Goal: Task Accomplishment & Management: Manage account settings

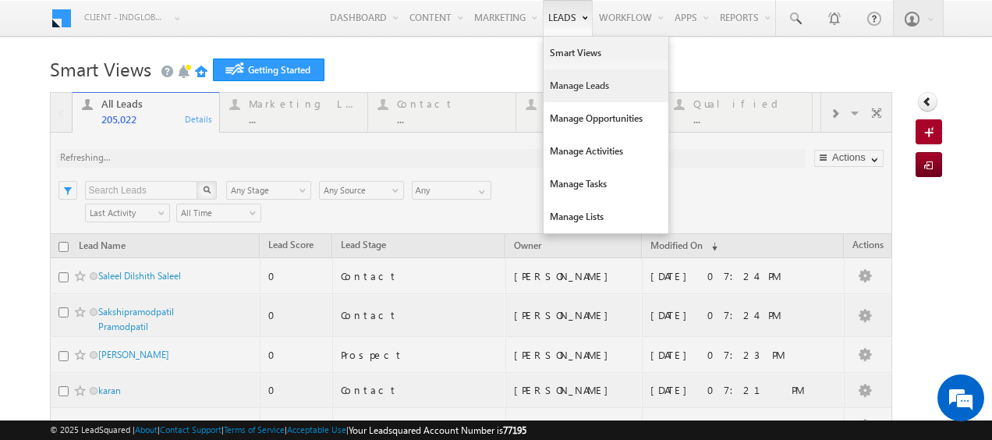
click at [549, 80] on link "Manage Leads" at bounding box center [605, 85] width 125 height 33
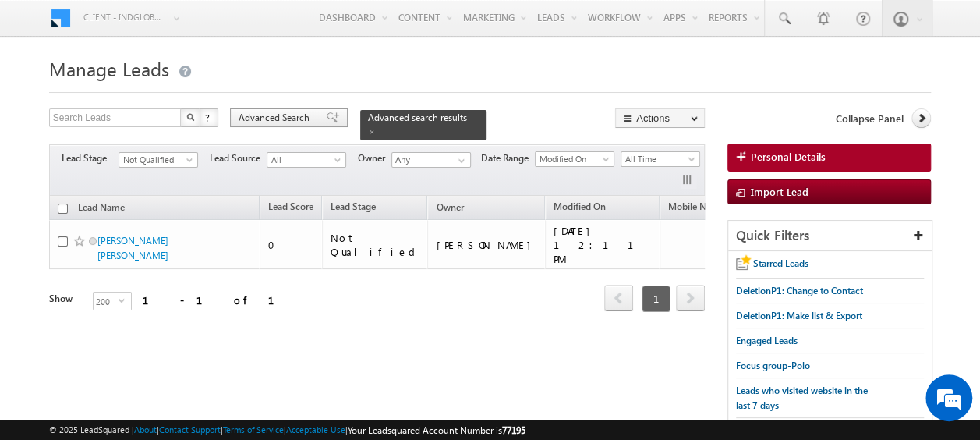
click at [289, 121] on span "Advanced Search" at bounding box center [277, 118] width 76 height 14
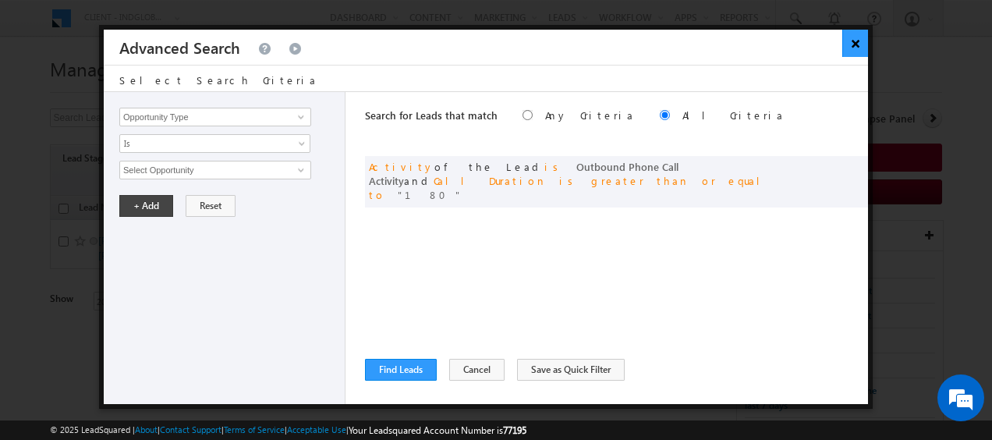
click at [852, 46] on button "×" at bounding box center [855, 43] width 26 height 27
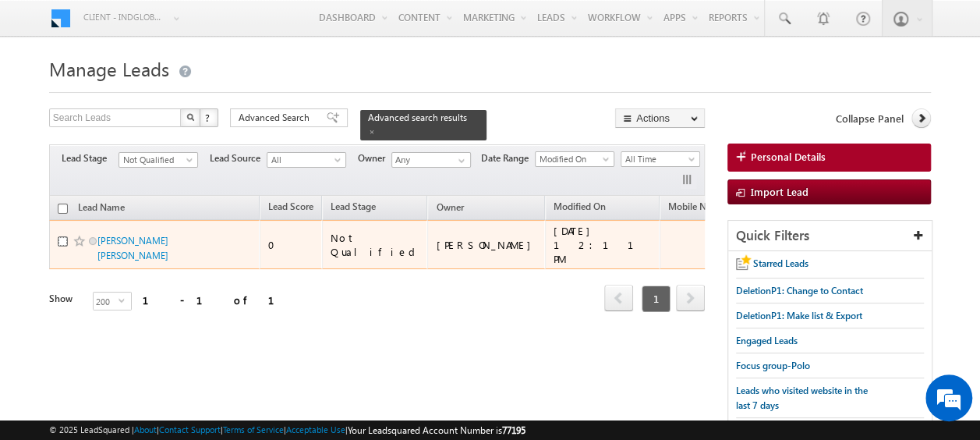
click at [64, 236] on input "checkbox" at bounding box center [63, 241] width 10 height 10
checkbox input "true"
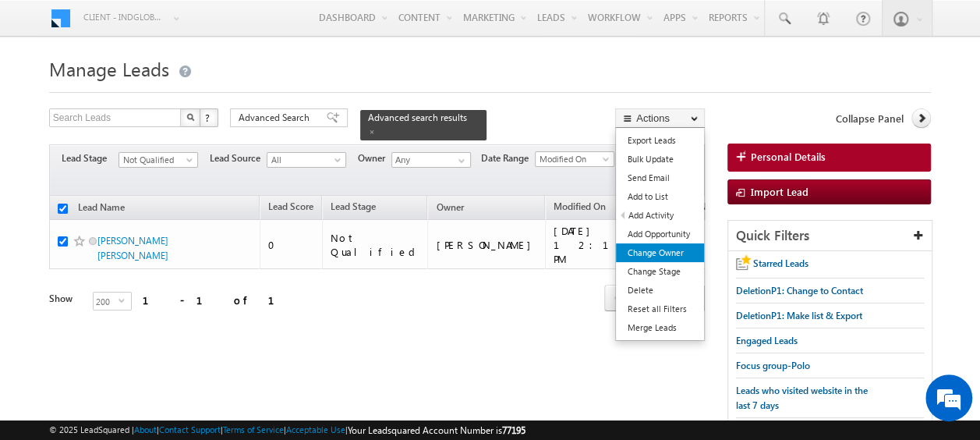
click at [652, 248] on link "Change Owner" at bounding box center [660, 252] width 88 height 19
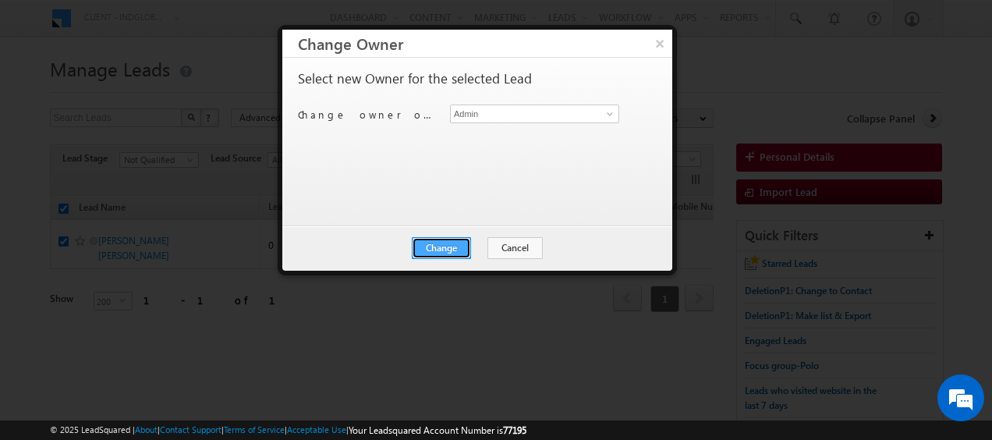
click at [455, 246] on button "Change" at bounding box center [441, 248] width 59 height 22
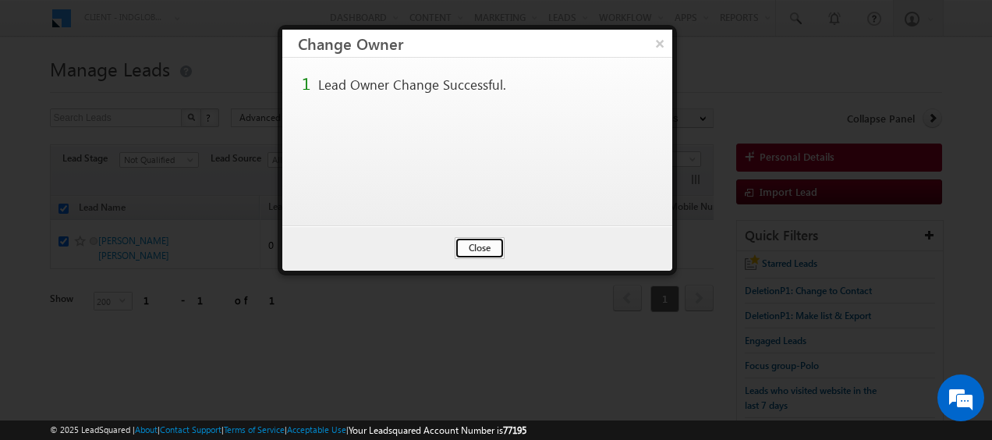
click at [477, 246] on button "Close" at bounding box center [479, 248] width 50 height 22
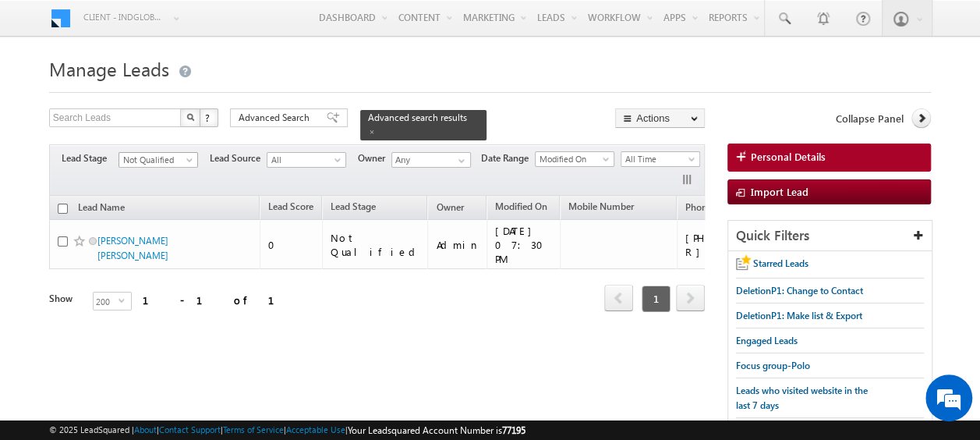
click at [183, 153] on span "Not Qualified" at bounding box center [156, 160] width 74 height 14
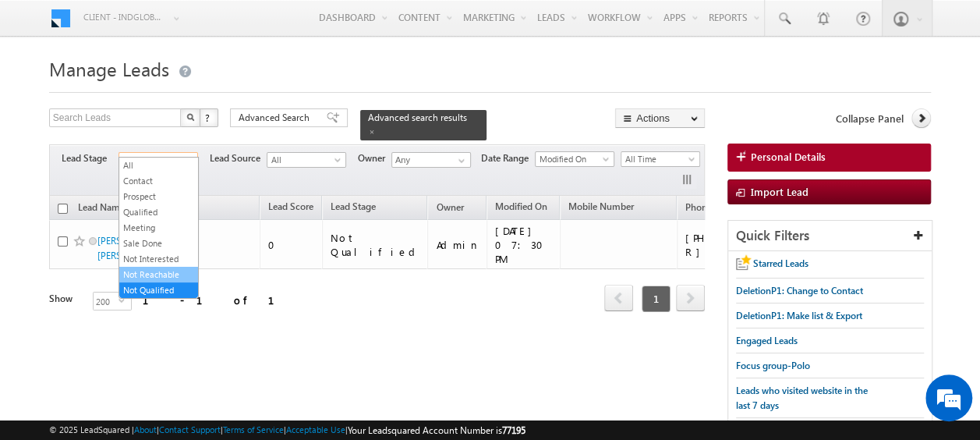
click at [149, 270] on link "Not Reachable" at bounding box center [158, 274] width 79 height 14
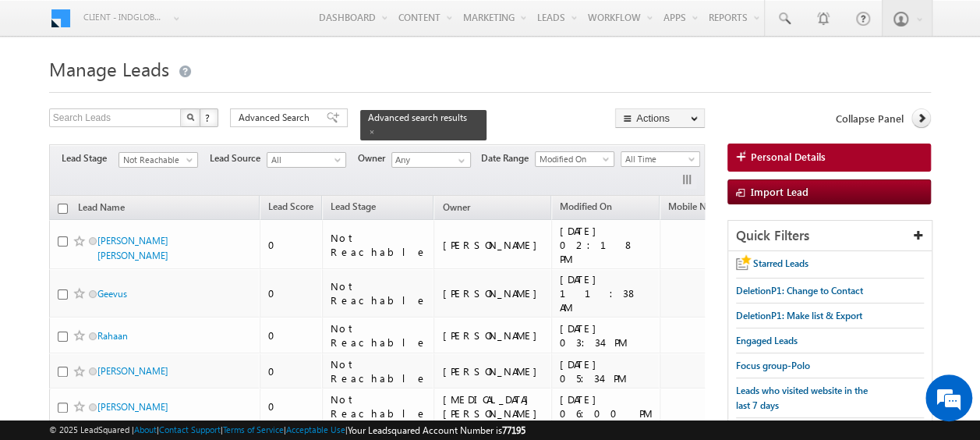
click at [62, 203] on input "checkbox" at bounding box center [63, 208] width 10 height 10
checkbox input "true"
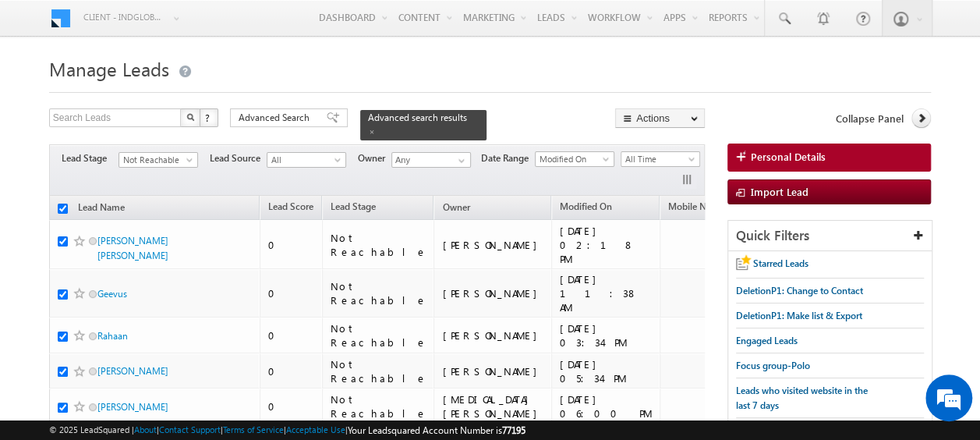
checkbox input "true"
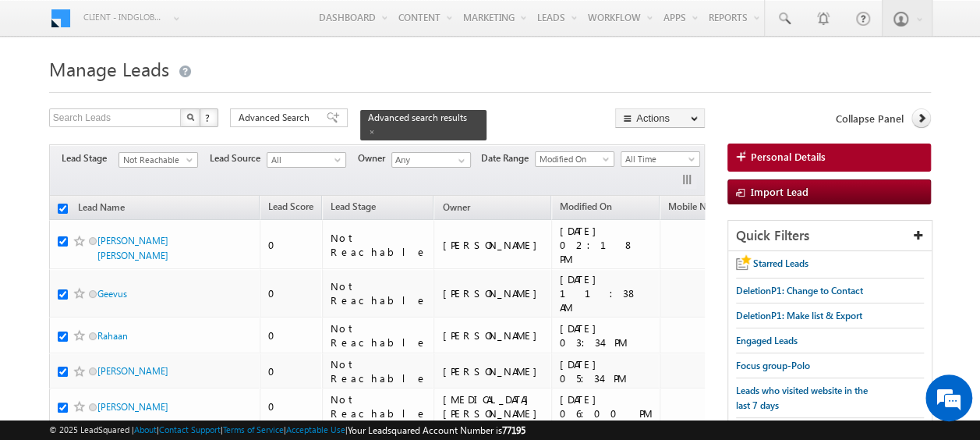
checkbox input "true"
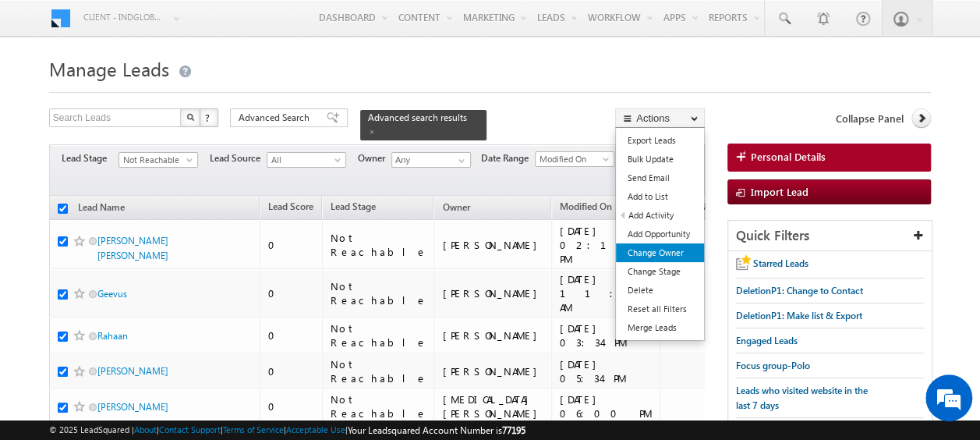
click at [656, 249] on link "Change Owner" at bounding box center [660, 252] width 88 height 19
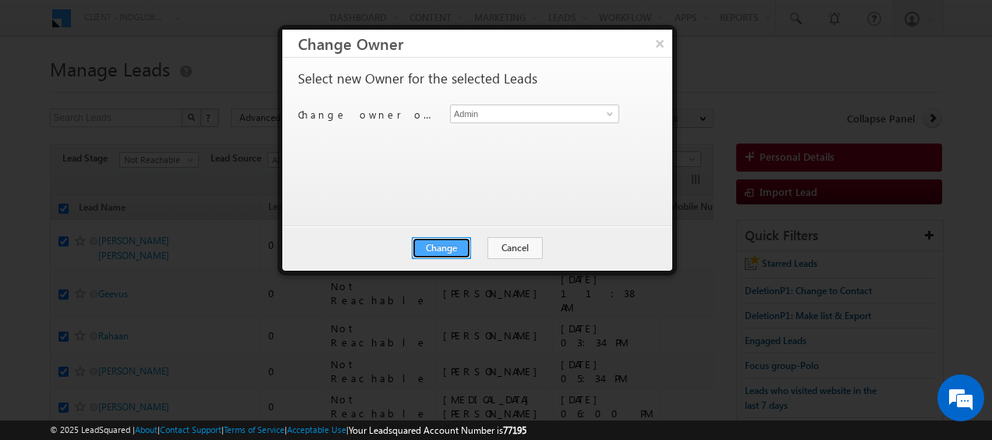
click at [451, 246] on button "Change" at bounding box center [441, 248] width 59 height 22
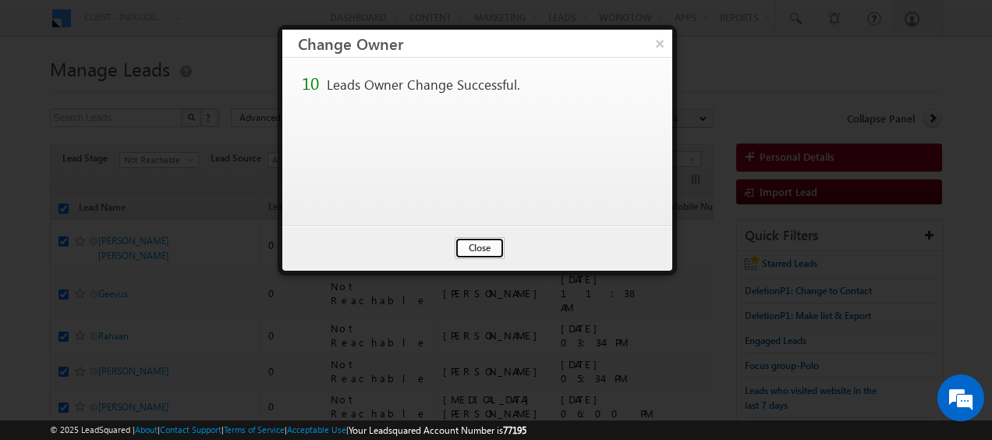
click at [494, 246] on button "Close" at bounding box center [479, 248] width 50 height 22
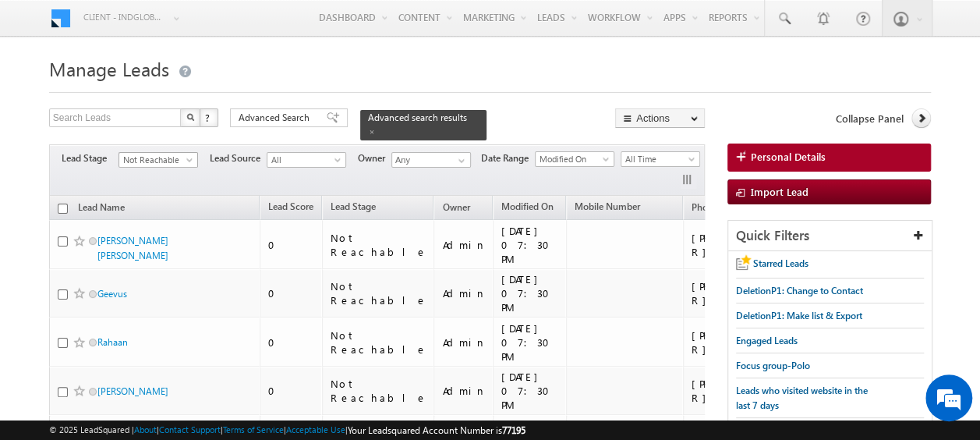
click at [187, 157] on span at bounding box center [191, 163] width 12 height 12
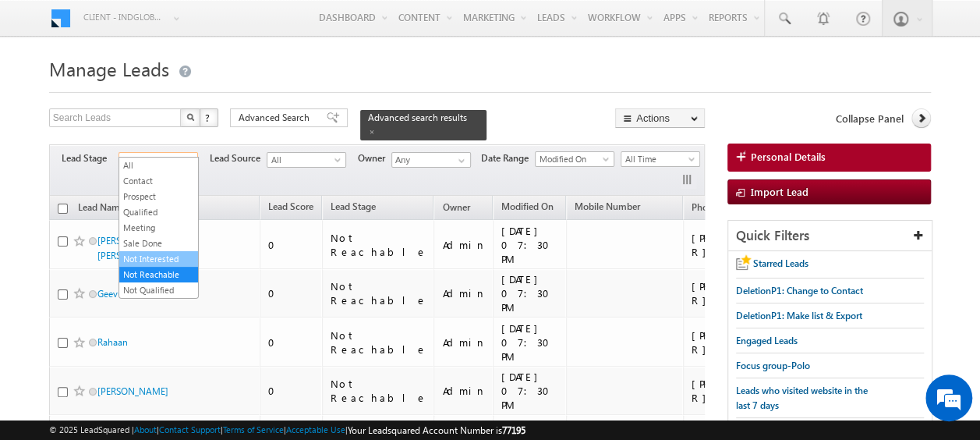
click at [168, 253] on link "Not Interested" at bounding box center [158, 259] width 79 height 14
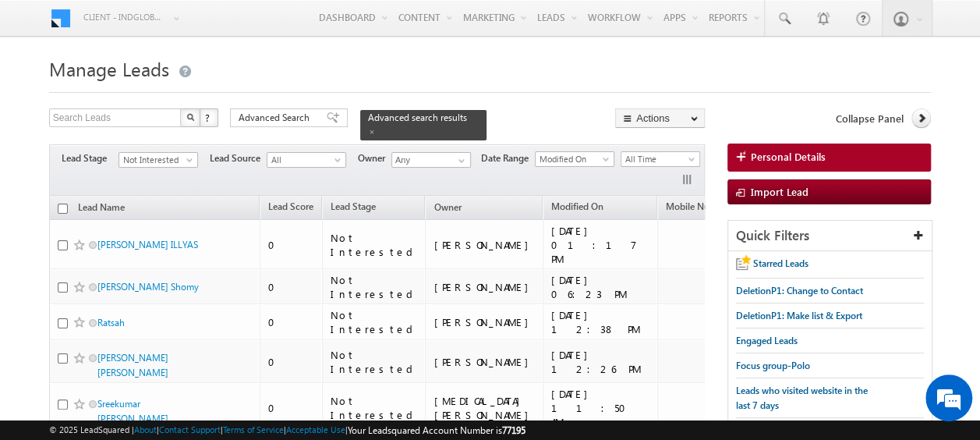
click at [62, 203] on input "checkbox" at bounding box center [63, 208] width 10 height 10
checkbox input "true"
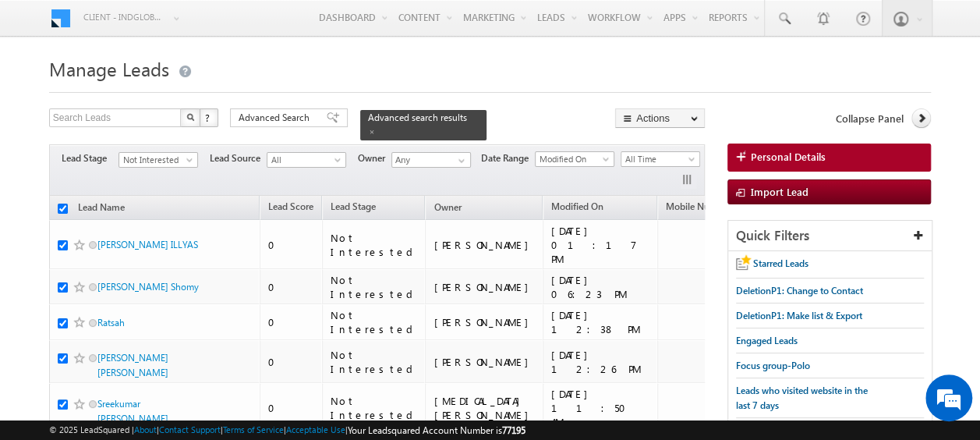
checkbox input "true"
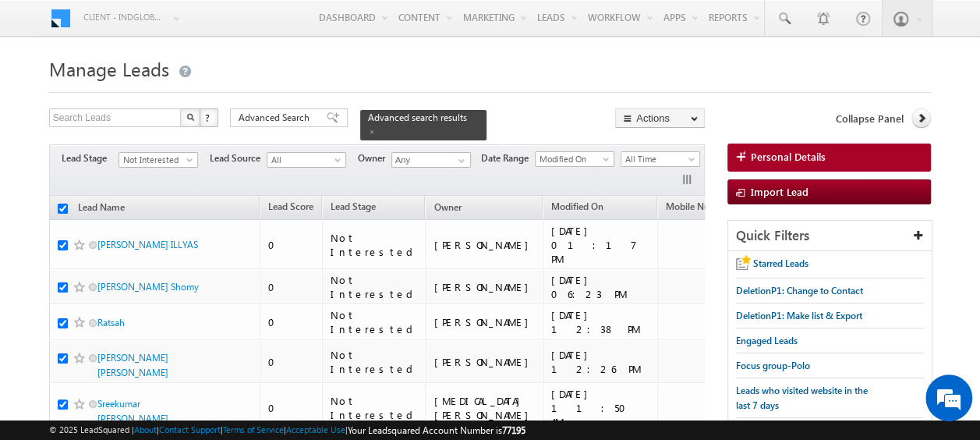
checkbox input "true"
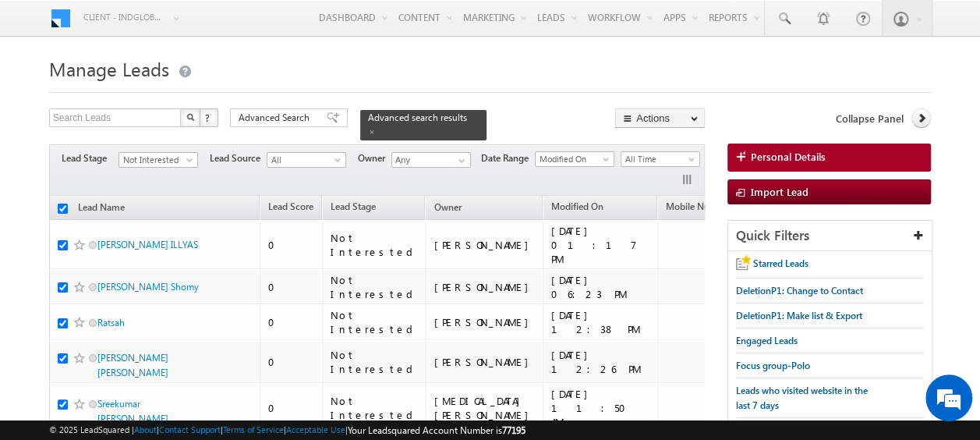
checkbox input "true"
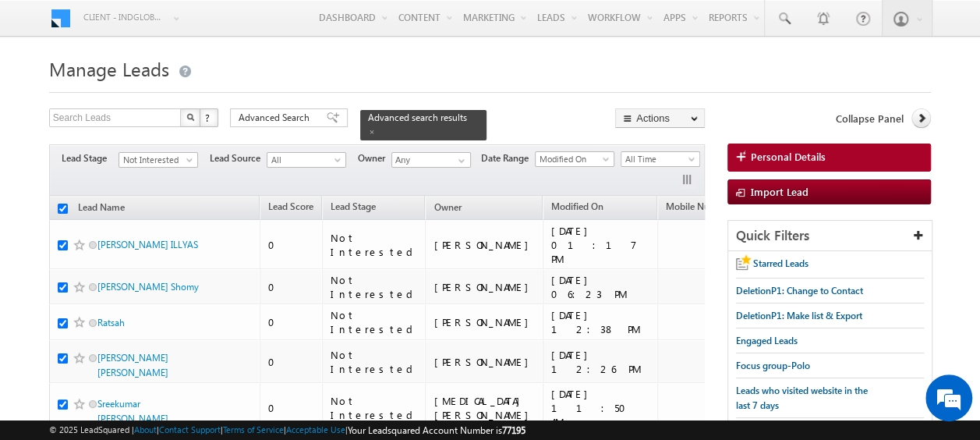
checkbox input "true"
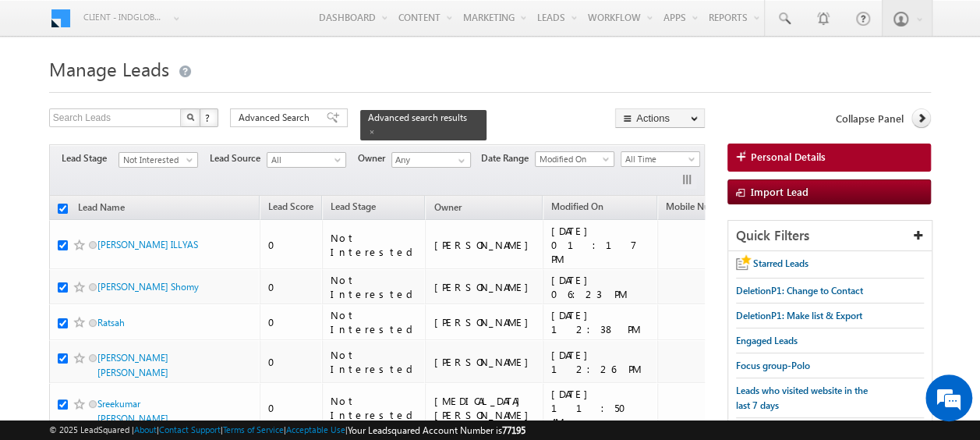
checkbox input "true"
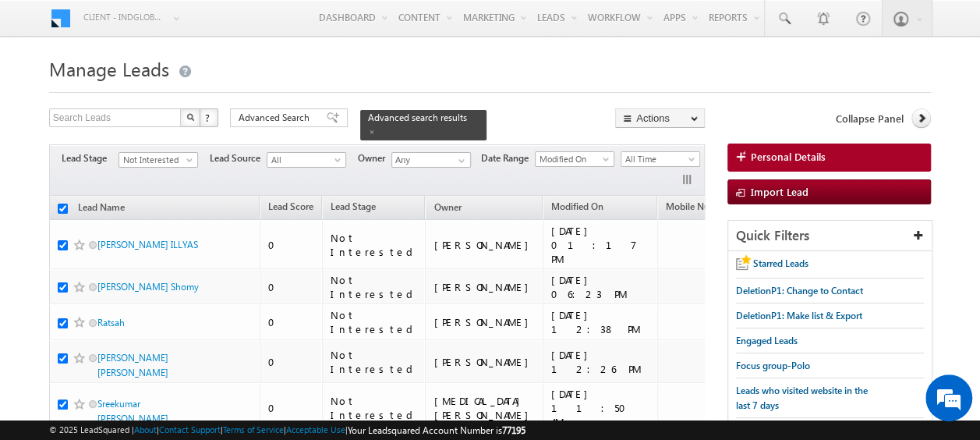
checkbox input "true"
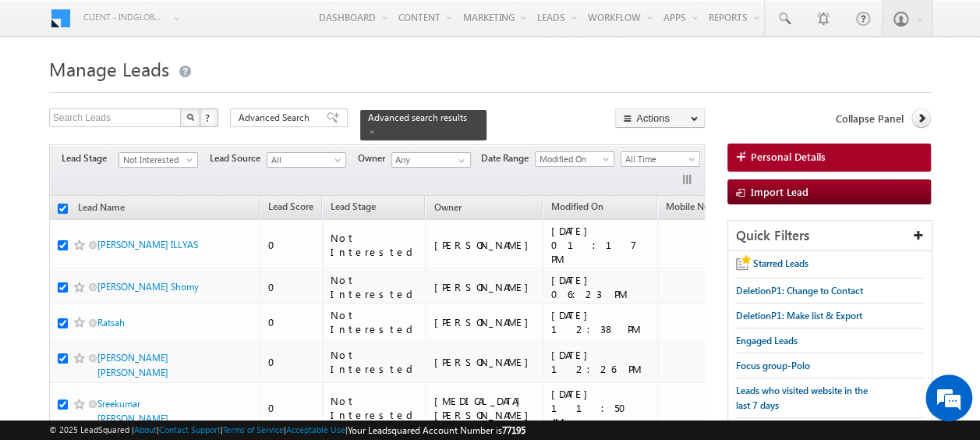
checkbox input "true"
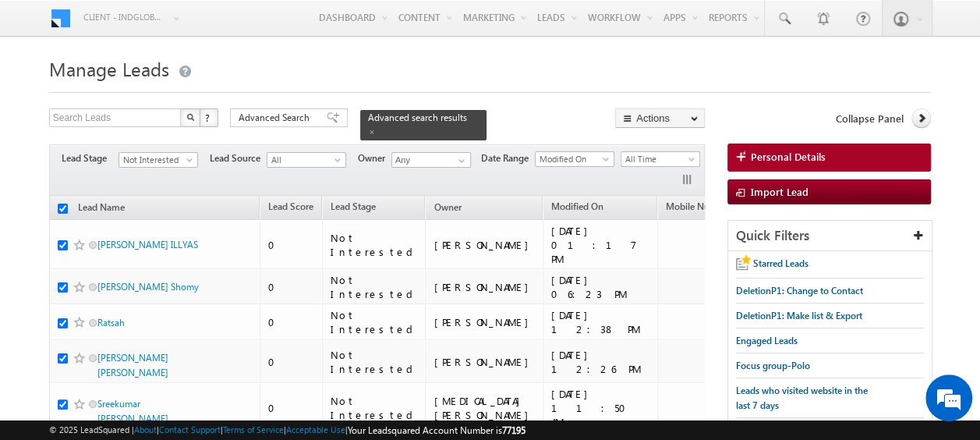
checkbox input "true"
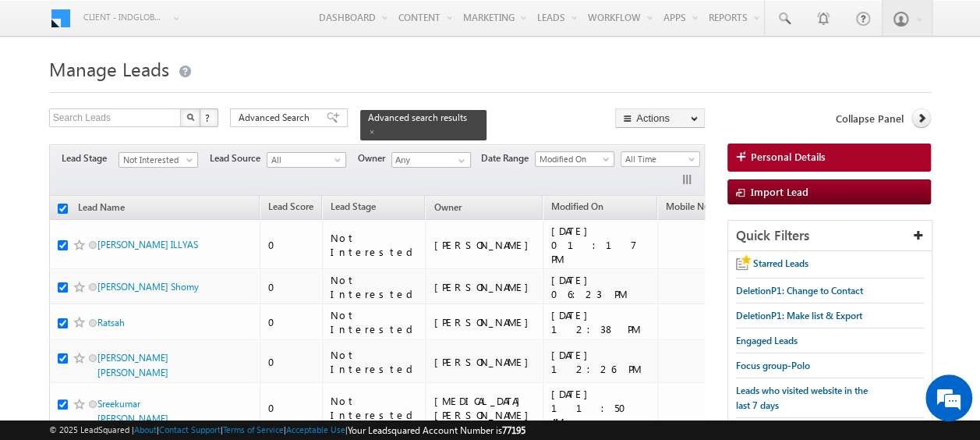
checkbox input "true"
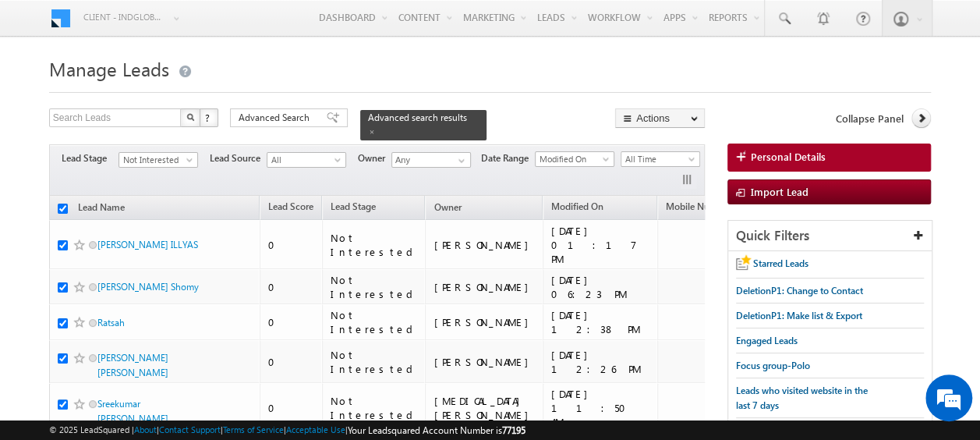
checkbox input "true"
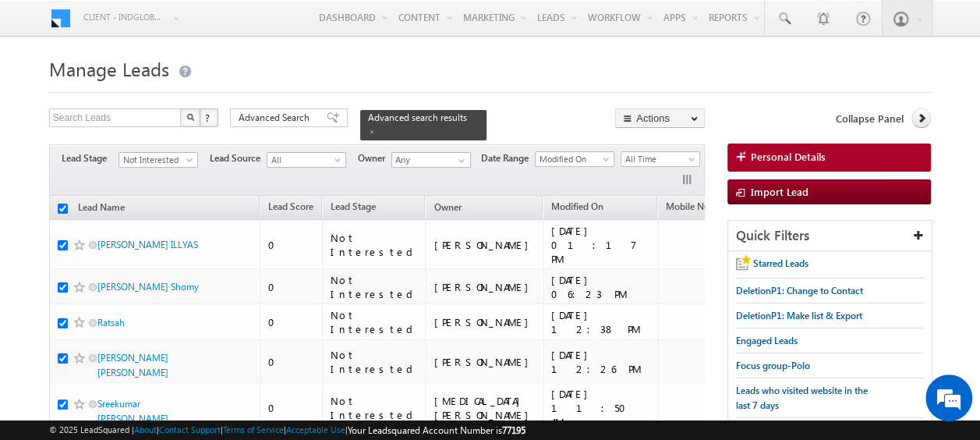
checkbox input "true"
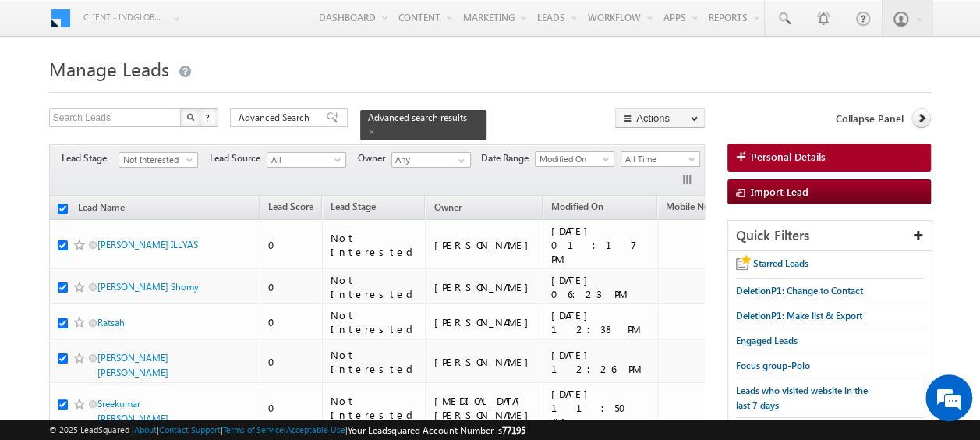
checkbox input "true"
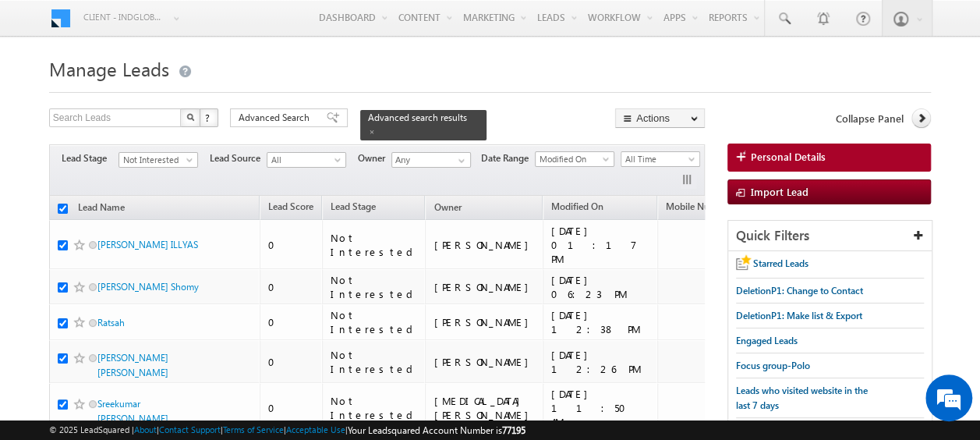
checkbox input "true"
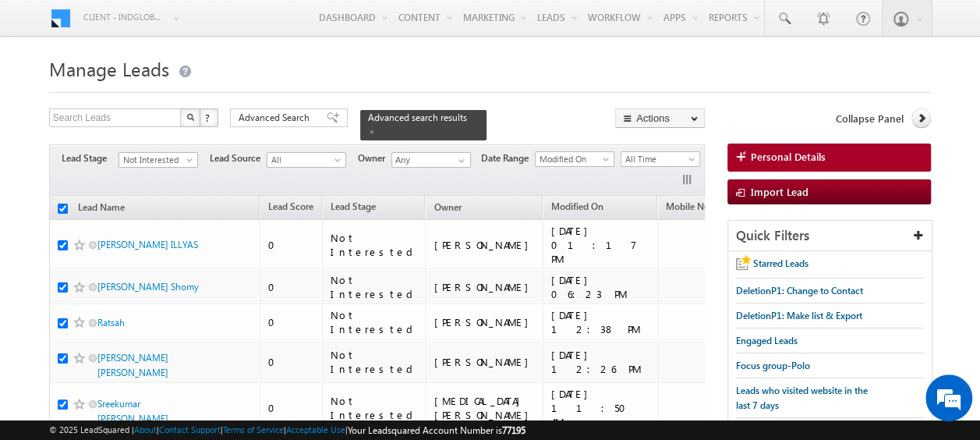
checkbox input "true"
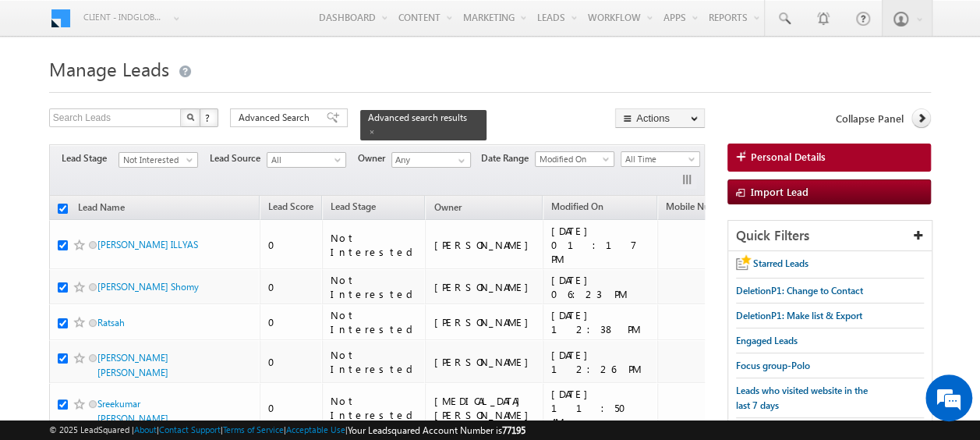
checkbox input "true"
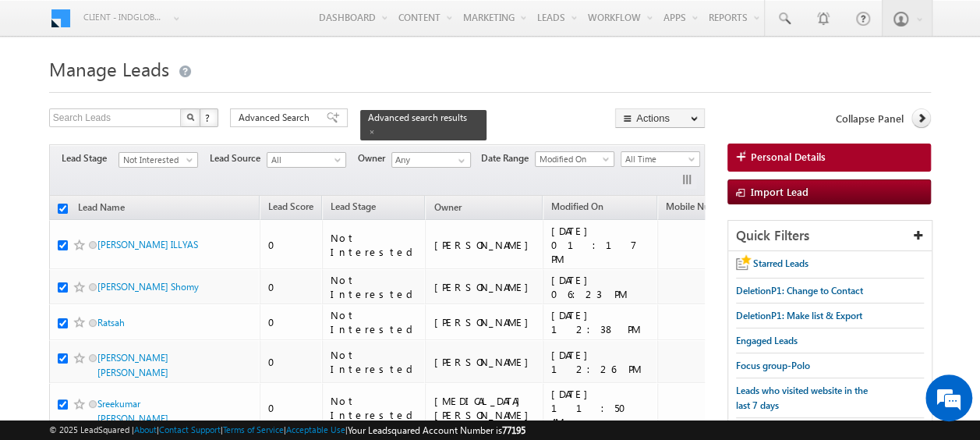
checkbox input "true"
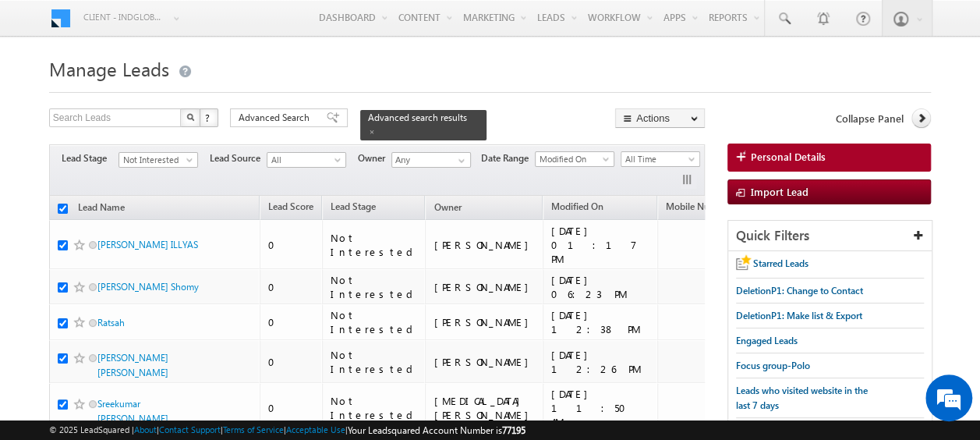
checkbox input "true"
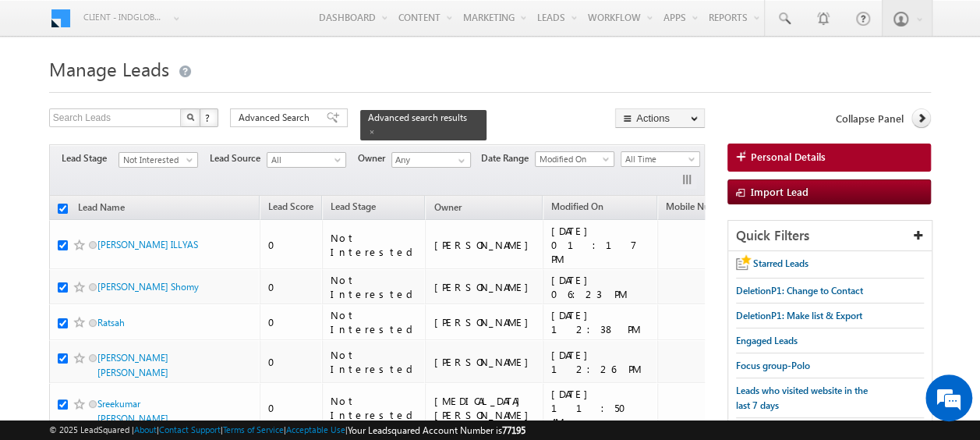
checkbox input "true"
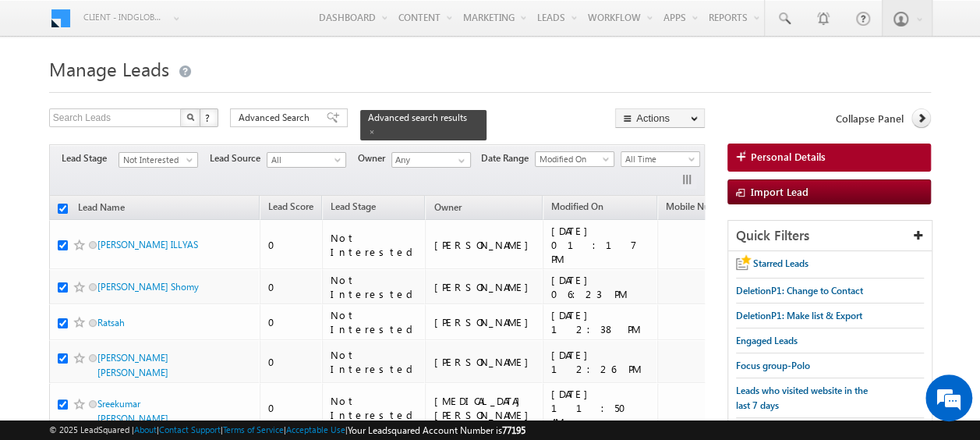
checkbox input "true"
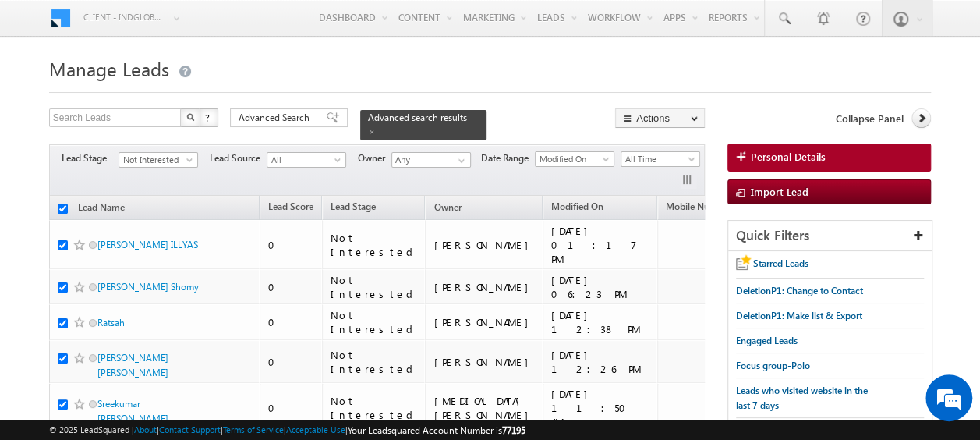
checkbox input "true"
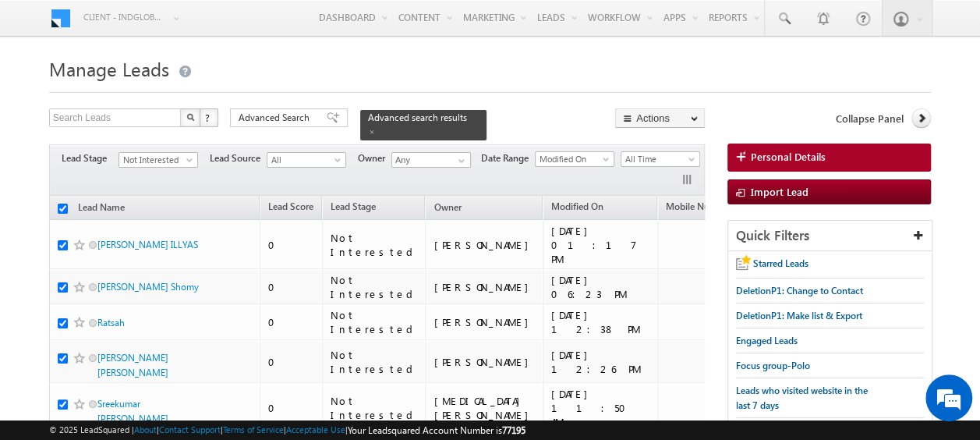
checkbox input "true"
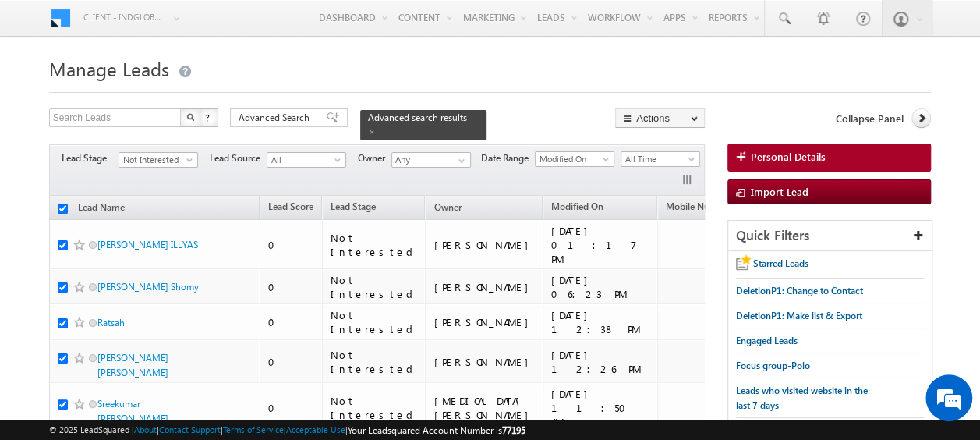
checkbox input "true"
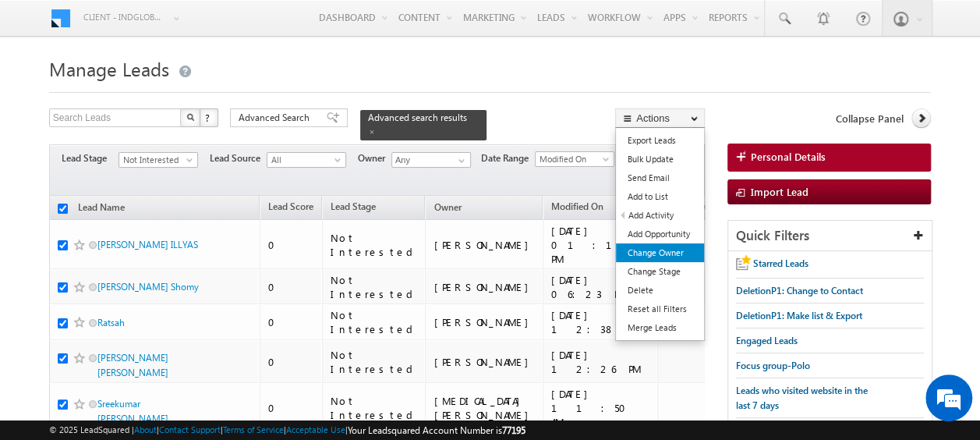
click at [660, 251] on link "Change Owner" at bounding box center [660, 252] width 88 height 19
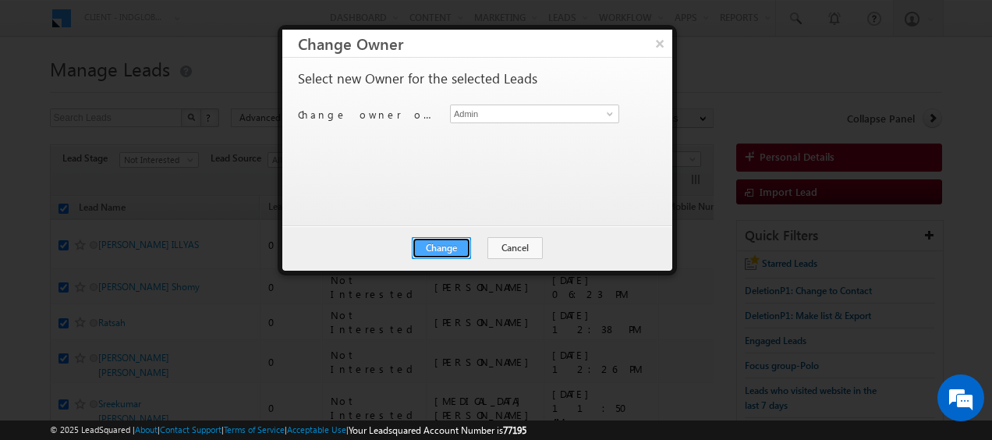
click at [449, 247] on button "Change" at bounding box center [441, 248] width 59 height 22
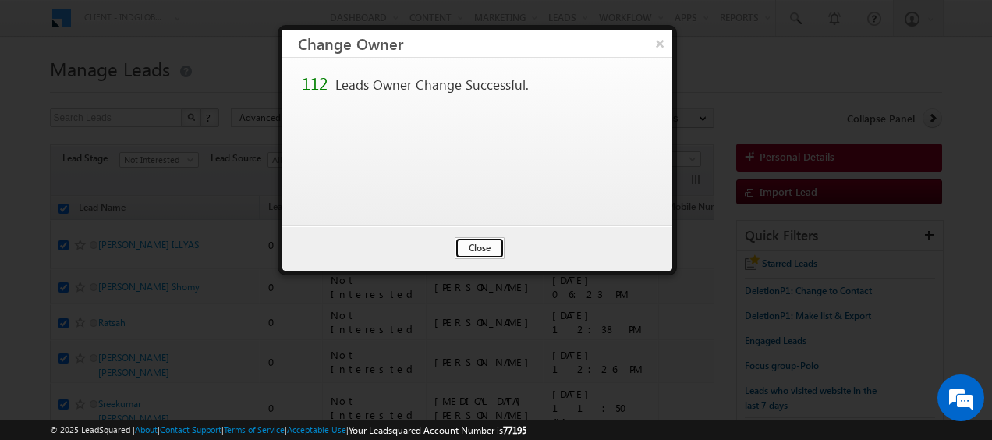
click at [483, 246] on button "Close" at bounding box center [479, 248] width 50 height 22
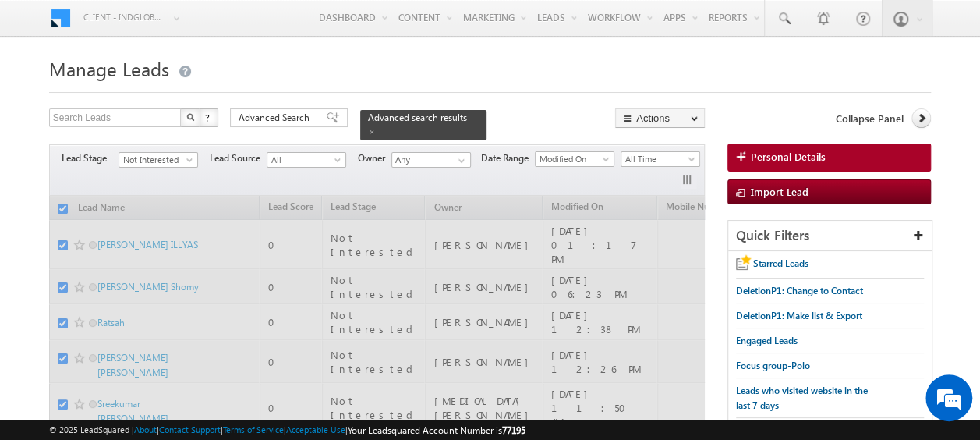
checkbox input "false"
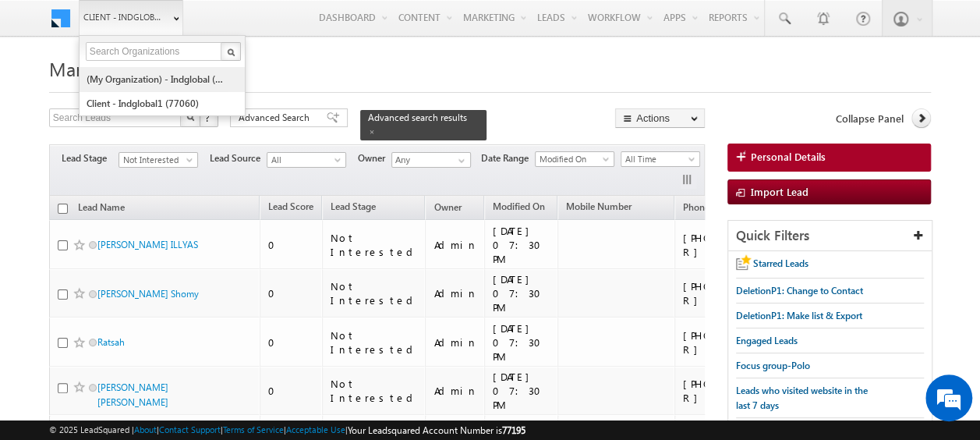
click at [151, 76] on link "(My Organization) - indglobal (48060)" at bounding box center [157, 79] width 143 height 24
